Goal: Task Accomplishment & Management: Complete application form

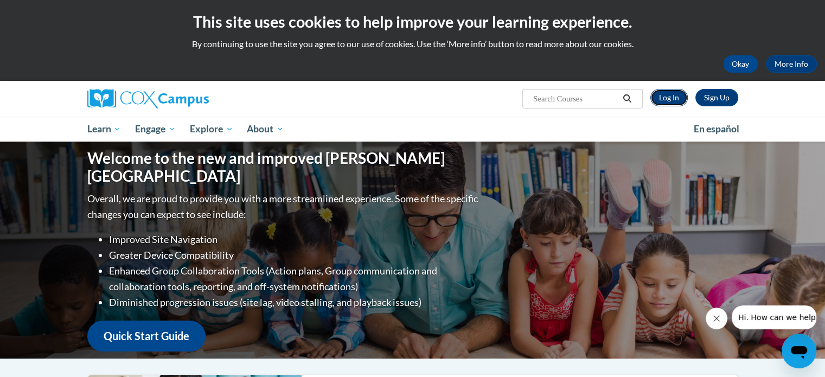
click at [665, 97] on link "Log In" at bounding box center [668, 97] width 37 height 17
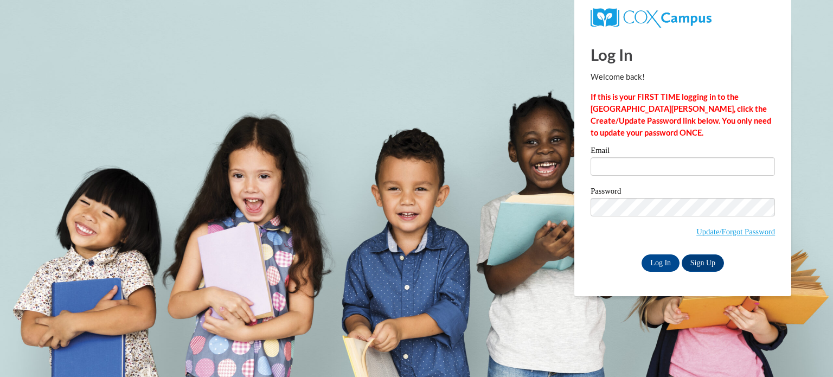
click at [662, 107] on strong "If this is your FIRST TIME logging in to the NEW Cox Campus, click the Create/U…" at bounding box center [681, 114] width 181 height 45
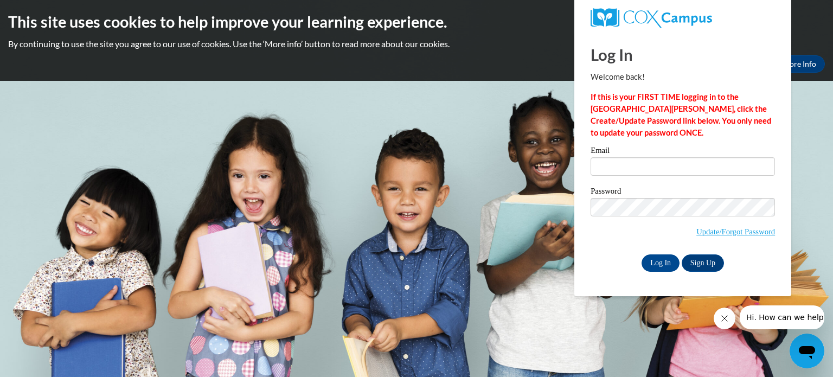
click at [661, 134] on p "If this is your FIRST TIME logging in to the NEW Cox Campus, click the Create/U…" at bounding box center [683, 115] width 184 height 48
click at [629, 170] on input "Email" at bounding box center [683, 166] width 184 height 18
type input "[EMAIL_ADDRESS][DOMAIN_NAME]"
click at [660, 260] on input "Log In" at bounding box center [661, 262] width 38 height 17
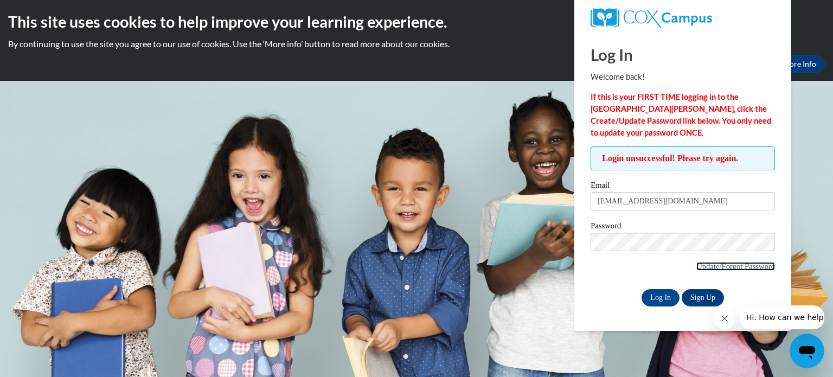
click at [701, 266] on link "Update/Forgot Password" at bounding box center [735, 266] width 79 height 9
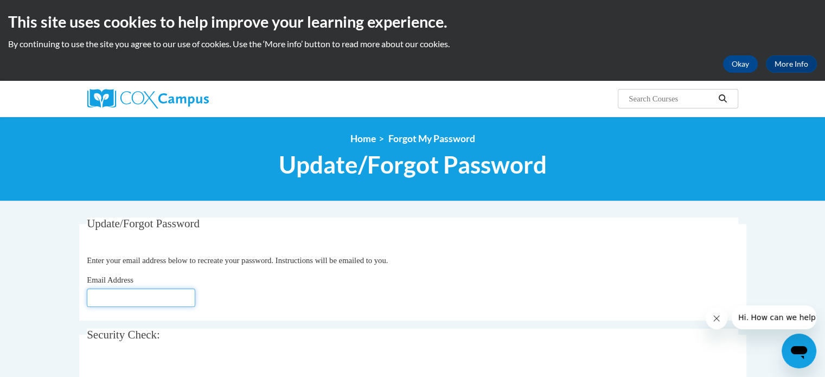
click at [113, 304] on input "Email Address" at bounding box center [141, 298] width 108 height 18
type input "[EMAIL_ADDRESS][DOMAIN_NAME]"
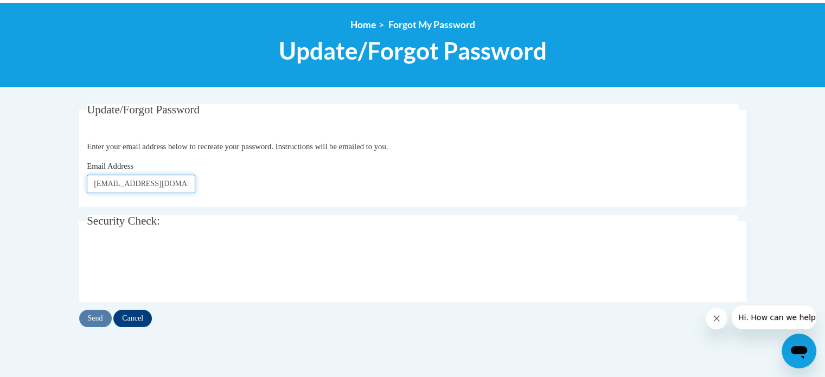
scroll to position [115, 0]
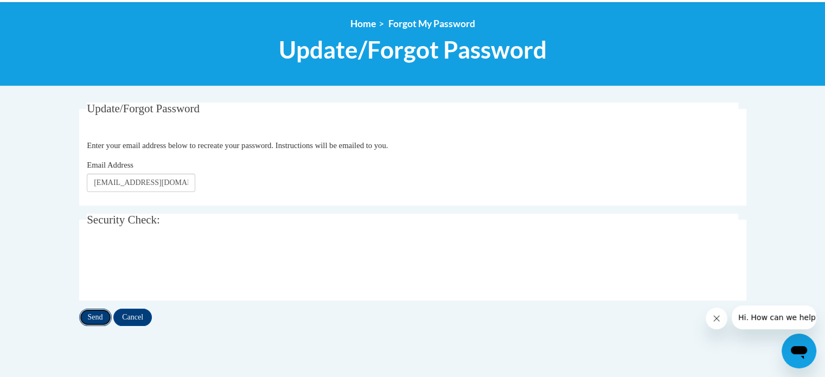
click at [92, 316] on input "Send" at bounding box center [95, 317] width 33 height 17
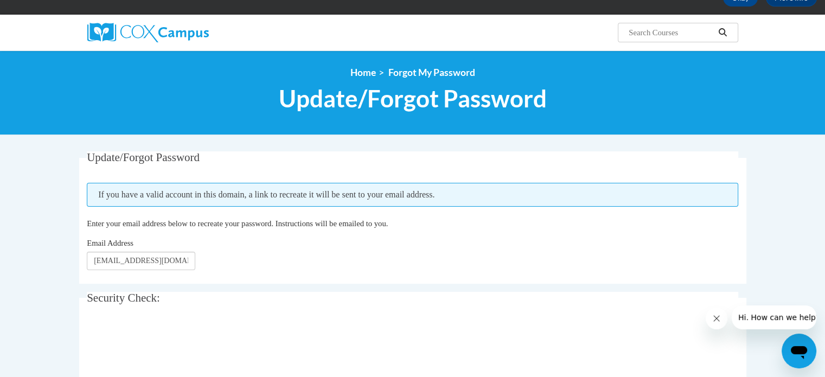
scroll to position [67, 0]
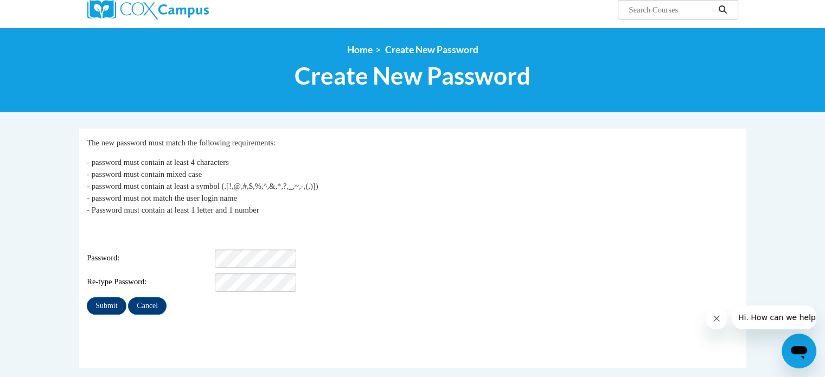
scroll to position [90, 0]
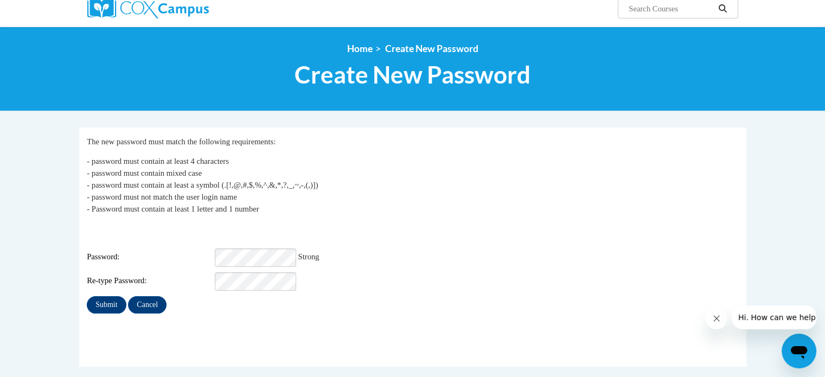
click at [356, 236] on div "Login: svittone@kusd.edu Password: Strong Re-type Password:" at bounding box center [412, 257] width 651 height 68
click at [103, 296] on input "Submit" at bounding box center [106, 304] width 39 height 17
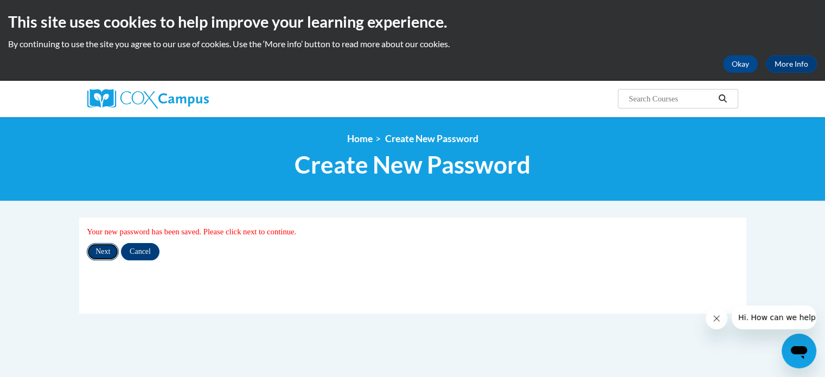
click at [103, 249] on input "Next" at bounding box center [103, 251] width 32 height 17
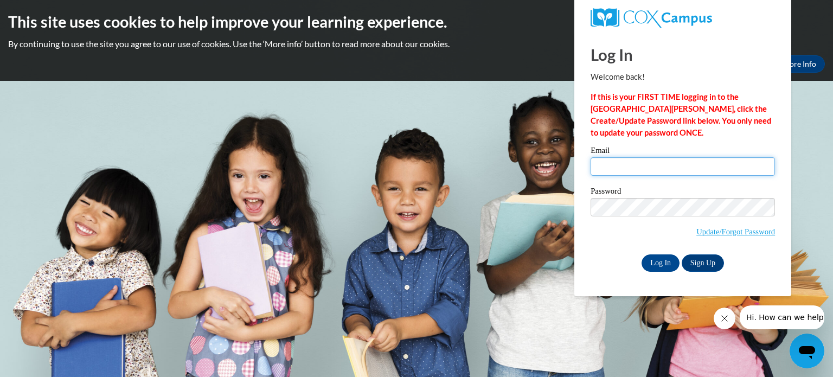
type input "svittone@kusd.edu"
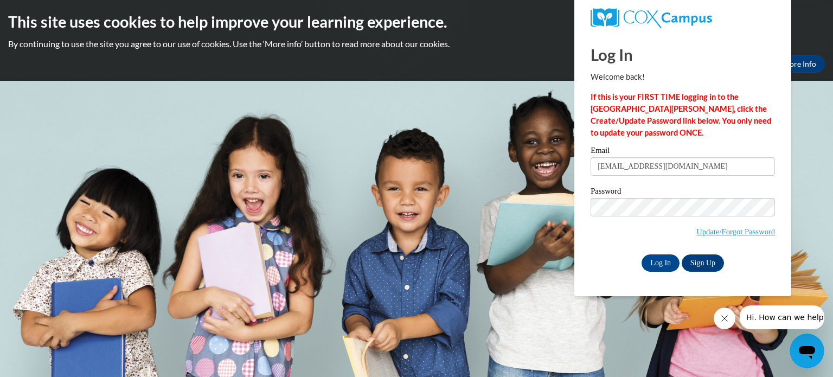
click at [539, 241] on body "This site uses cookies to help improve your learning experience. By continuing …" at bounding box center [416, 188] width 833 height 377
click at [657, 265] on input "Log In" at bounding box center [661, 262] width 38 height 17
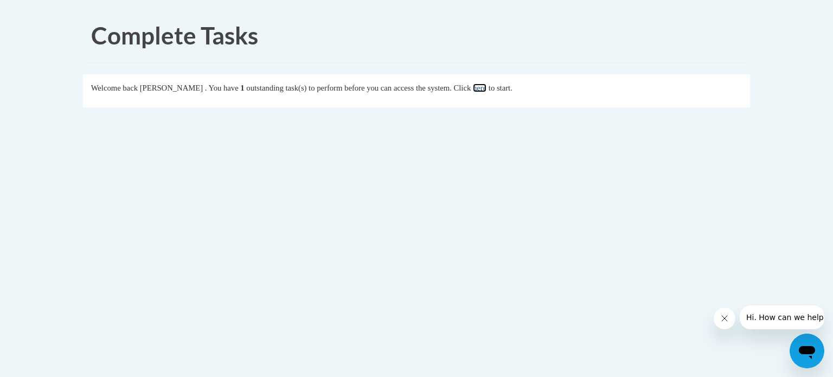
click at [487, 86] on link "here" at bounding box center [480, 88] width 14 height 9
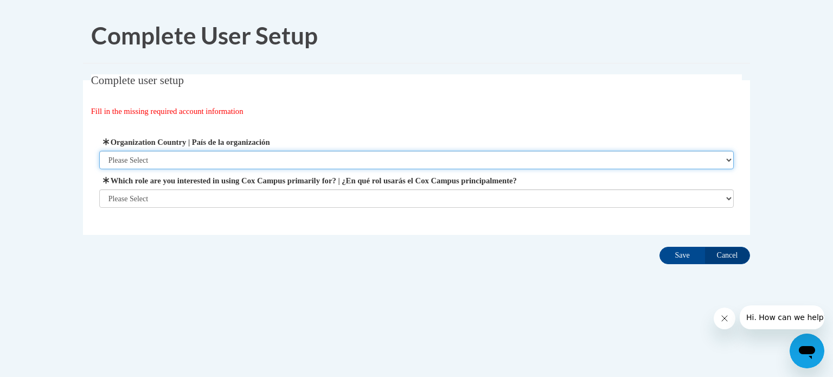
click at [731, 156] on select "Please Select [GEOGRAPHIC_DATA] | [GEOGRAPHIC_DATA] Outside of [GEOGRAPHIC_DATA…" at bounding box center [416, 160] width 635 height 18
select select "ad49bcad-a171-4b2e-b99c-48b446064914"
click at [99, 151] on select "Please Select [GEOGRAPHIC_DATA] | [GEOGRAPHIC_DATA] Outside of [GEOGRAPHIC_DATA…" at bounding box center [416, 160] width 635 height 18
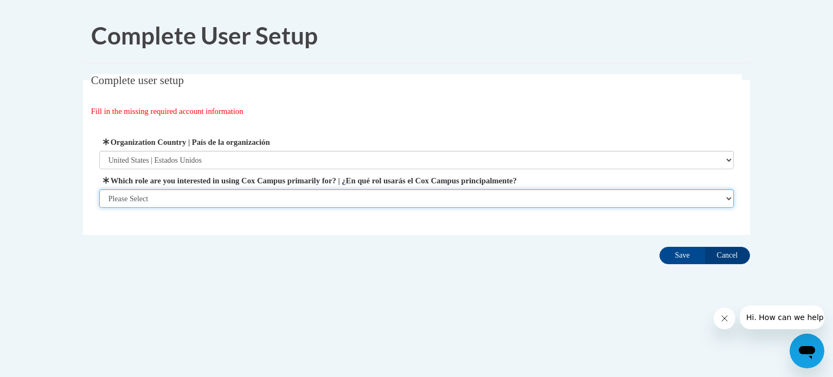
click at [730, 201] on select "Please Select College/University | Colegio/Universidad Community/Nonprofit Part…" at bounding box center [416, 198] width 635 height 18
select select "fbf2d438-af2f-41f8-98f1-81c410e29de3"
click at [99, 208] on select "Please Select College/University | Colegio/Universidad Community/Nonprofit Part…" at bounding box center [416, 198] width 635 height 18
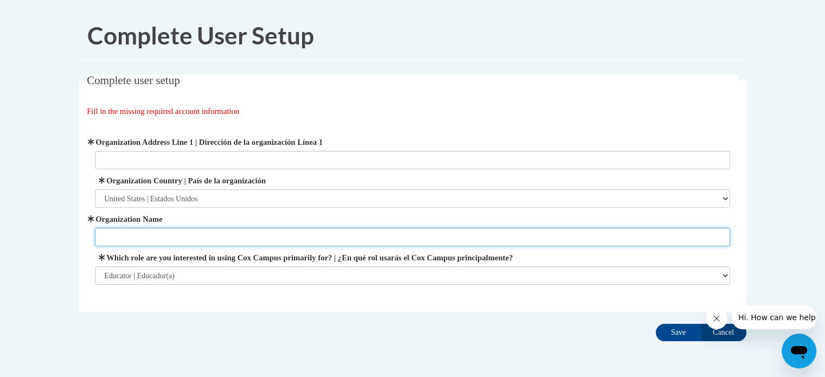
click at [117, 233] on input "Organization Name" at bounding box center [412, 237] width 635 height 18
type input "Forest"
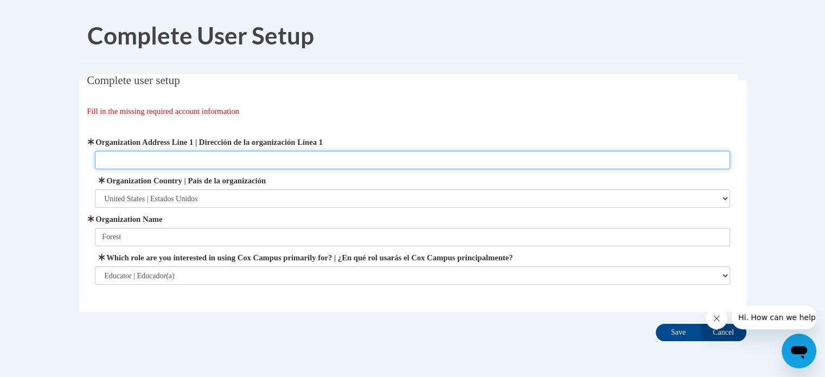
click at [104, 157] on input "Organization Address Line 1 | Dirección de la organización Línea 1" at bounding box center [412, 160] width 635 height 18
type input "6810 45th Avnue"
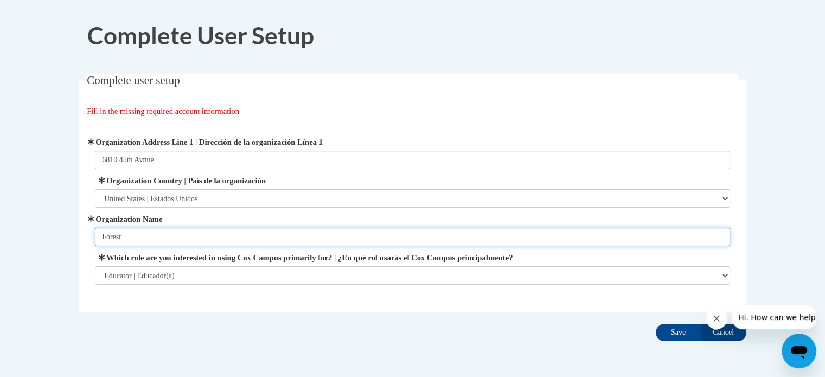
click at [150, 244] on input "Forest" at bounding box center [412, 237] width 635 height 18
type input "Forest Park Elementary"
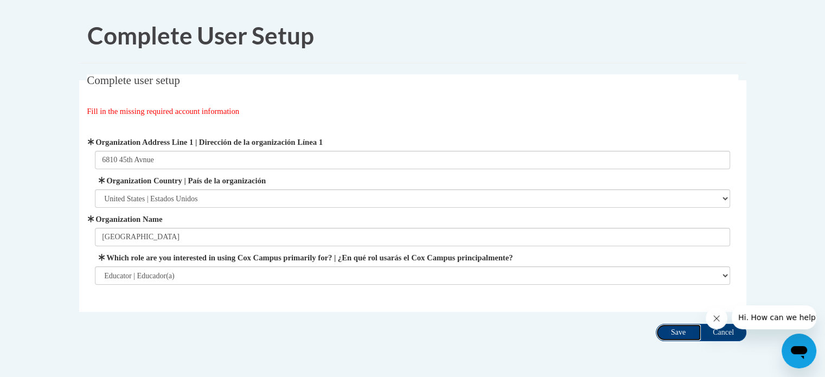
click at [674, 333] on input "Save" at bounding box center [679, 332] width 46 height 17
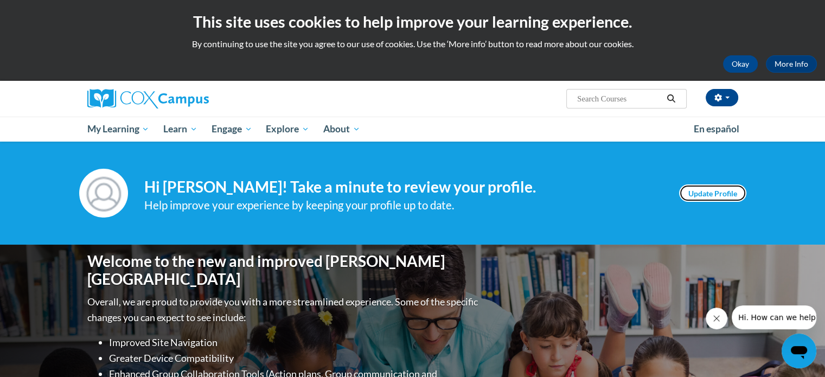
click at [729, 191] on link "Update Profile" at bounding box center [712, 192] width 67 height 17
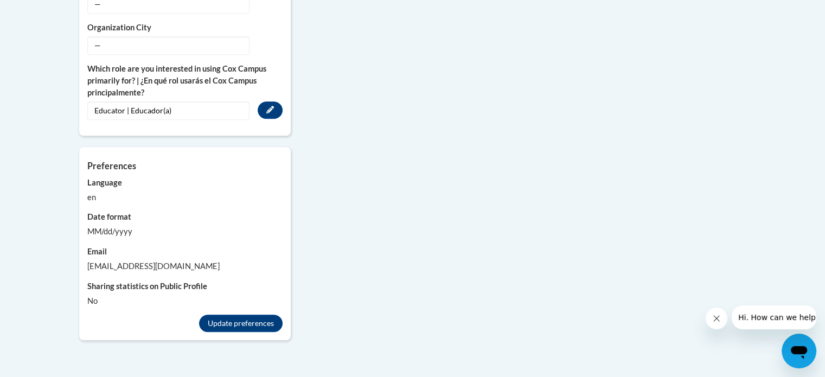
scroll to position [927, 0]
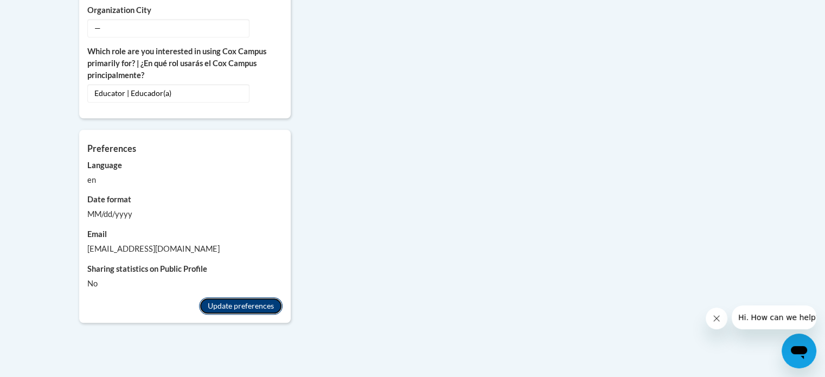
click at [228, 297] on button "Update preferences" at bounding box center [241, 305] width 84 height 17
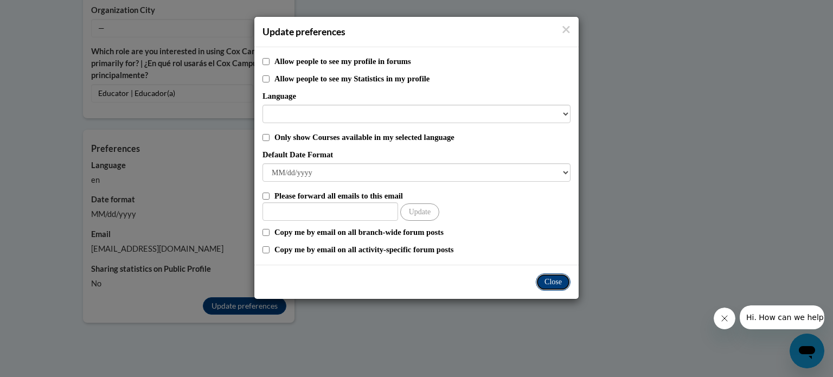
click at [551, 281] on button "Close" at bounding box center [553, 281] width 35 height 17
